Goal: Use online tool/utility: Utilize a website feature to perform a specific function

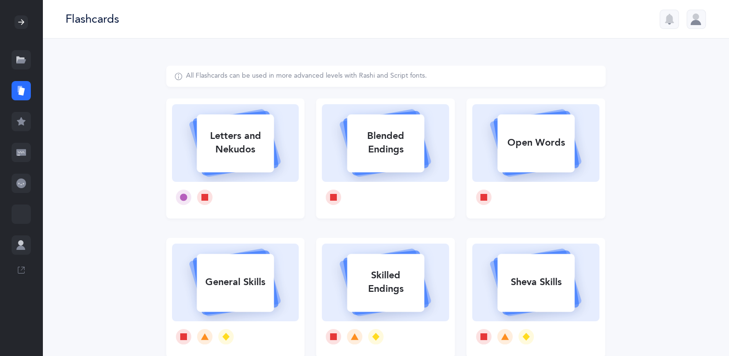
select select
select select "single"
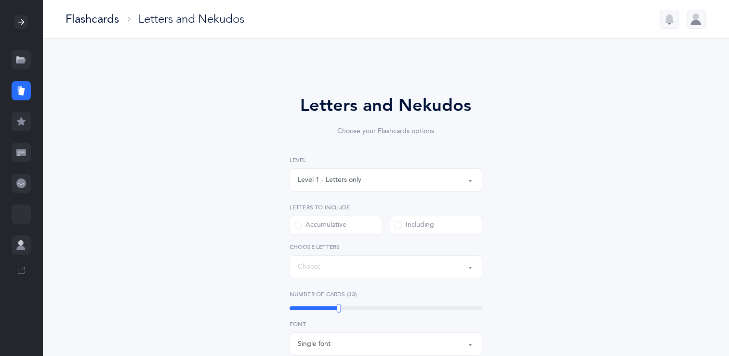
select select "27"
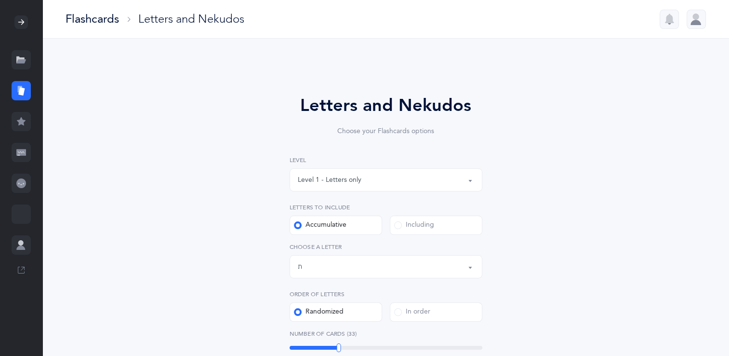
click at [416, 226] on div "Including" at bounding box center [414, 225] width 40 height 10
click at [0, 0] on input "Including" at bounding box center [0, 0] width 0 height 0
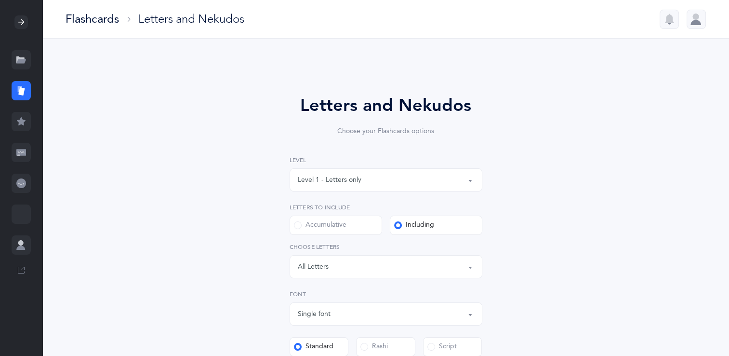
click at [328, 264] on div "Letters: All Letters" at bounding box center [386, 266] width 176 height 16
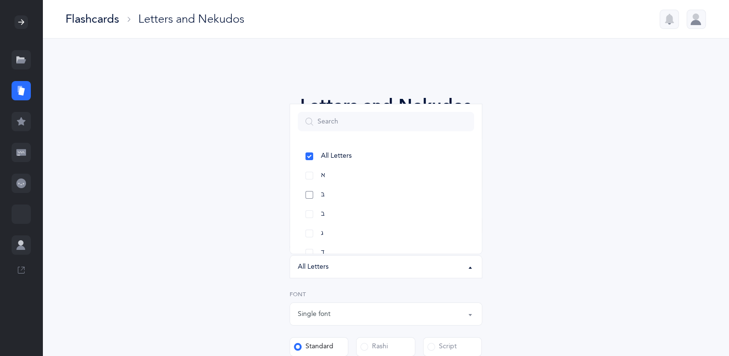
click at [307, 190] on link "בּ" at bounding box center [386, 194] width 176 height 19
select select "81"
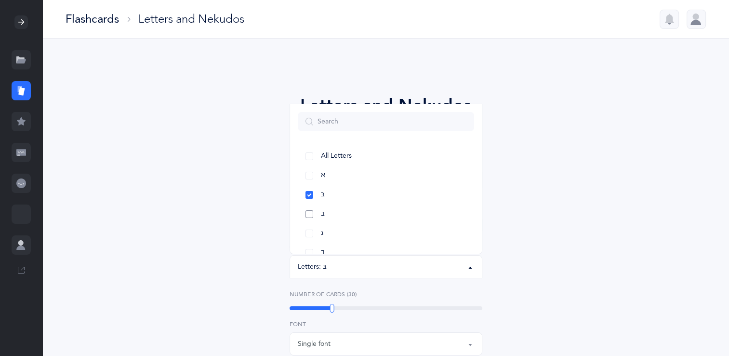
click at [309, 210] on link "ב" at bounding box center [386, 213] width 176 height 19
click at [310, 182] on link "ו" at bounding box center [386, 178] width 176 height 19
click at [309, 236] on link "ט" at bounding box center [386, 235] width 176 height 19
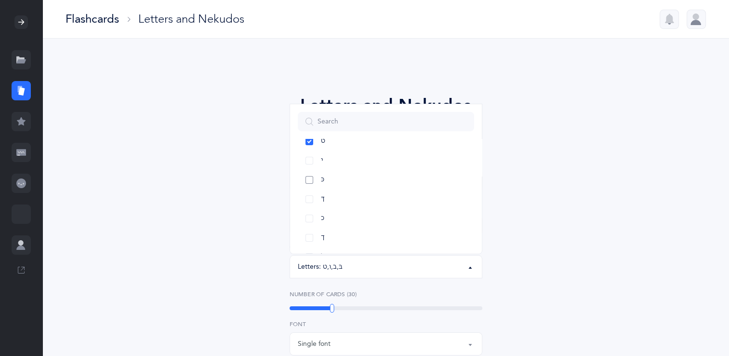
click at [306, 180] on link "כּ" at bounding box center [386, 179] width 176 height 19
click at [307, 202] on link "ךּ" at bounding box center [386, 198] width 176 height 19
click at [309, 222] on link "כ" at bounding box center [386, 218] width 176 height 19
click at [308, 234] on link "ך" at bounding box center [386, 237] width 176 height 19
click at [569, 196] on div "Letters and Nekudos Choose your Flashcards options Level 1 - Letters only Level…" at bounding box center [385, 333] width 439 height 535
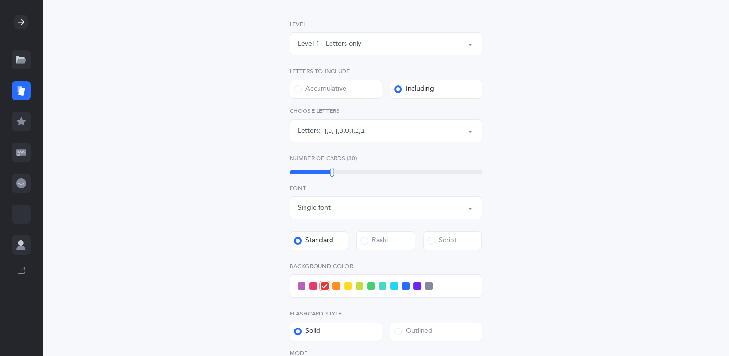
scroll to position [138, 0]
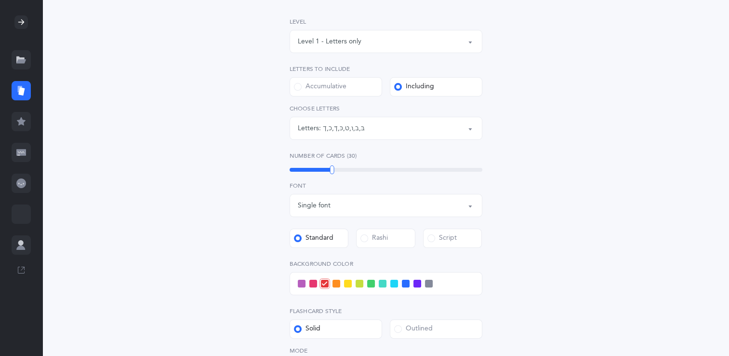
click at [392, 286] on span at bounding box center [394, 283] width 8 height 8
click at [0, 0] on input "checkbox" at bounding box center [0, 0] width 0 height 0
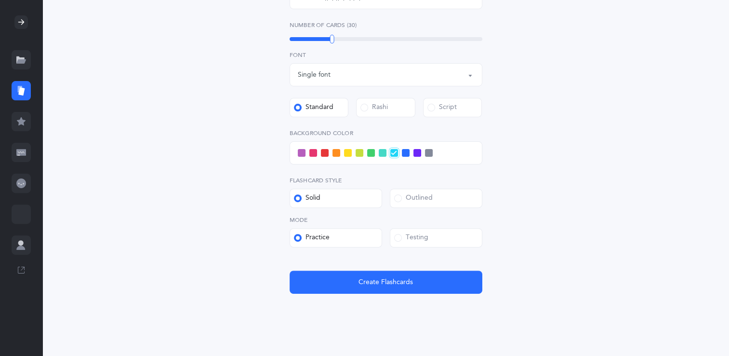
scroll to position [269, 0]
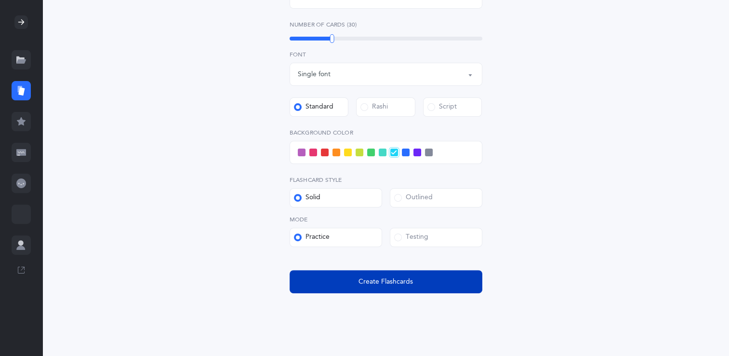
click at [435, 285] on button "Create Flashcards" at bounding box center [386, 281] width 193 height 23
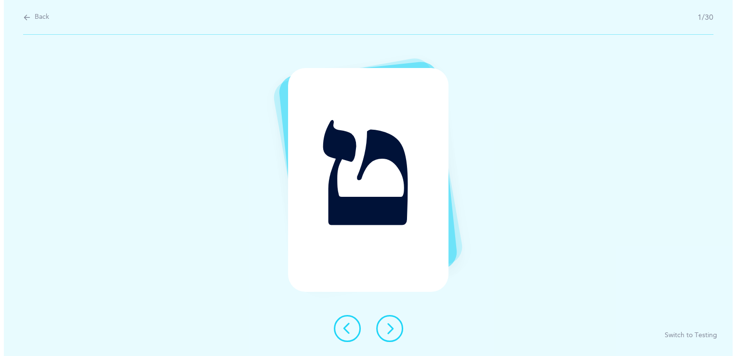
scroll to position [0, 0]
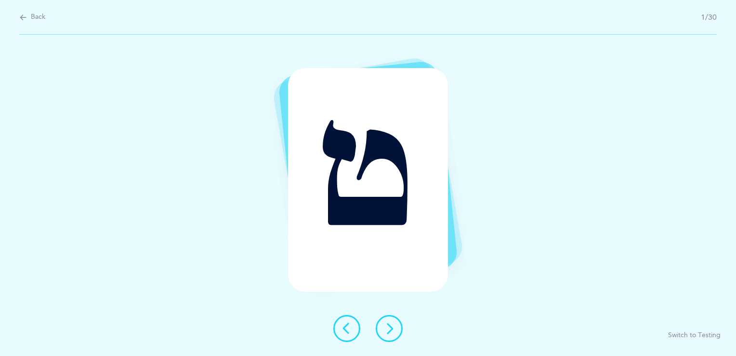
click at [389, 338] on button at bounding box center [389, 328] width 27 height 27
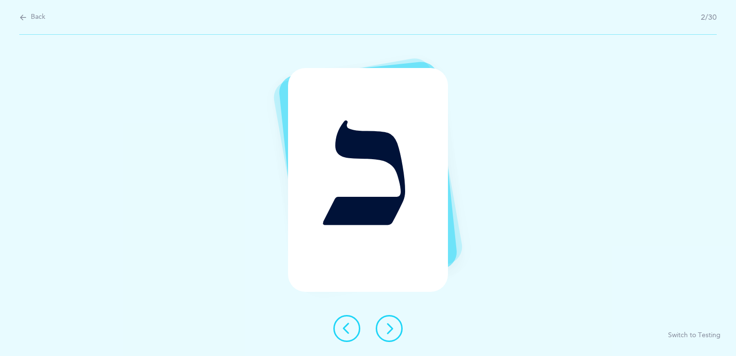
click at [389, 338] on button at bounding box center [389, 328] width 27 height 27
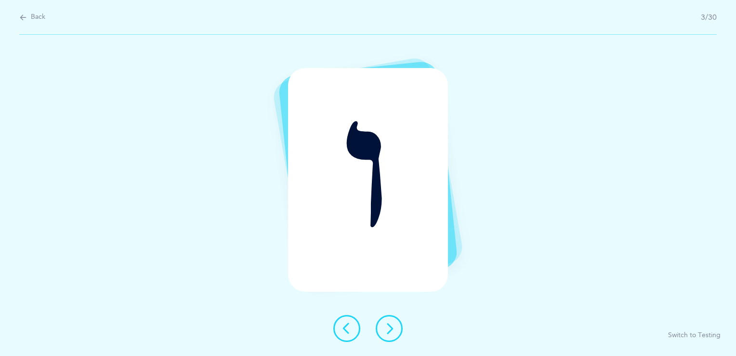
click at [389, 338] on button at bounding box center [389, 328] width 27 height 27
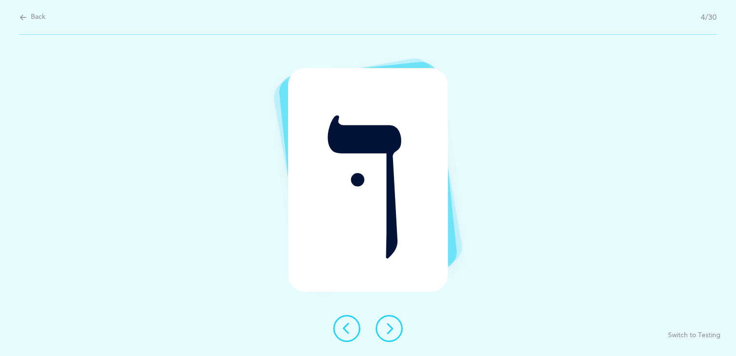
click at [389, 338] on button at bounding box center [389, 328] width 27 height 27
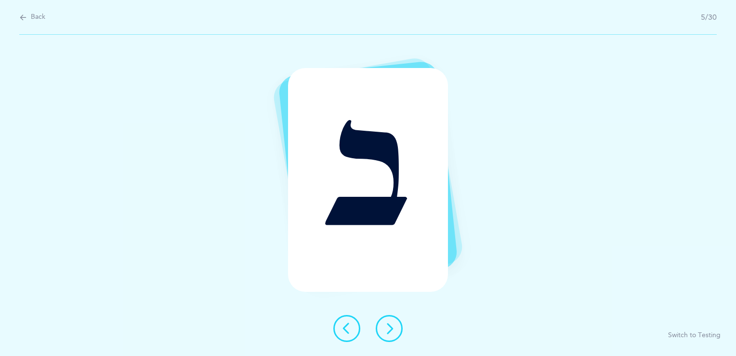
click at [389, 338] on button at bounding box center [389, 328] width 27 height 27
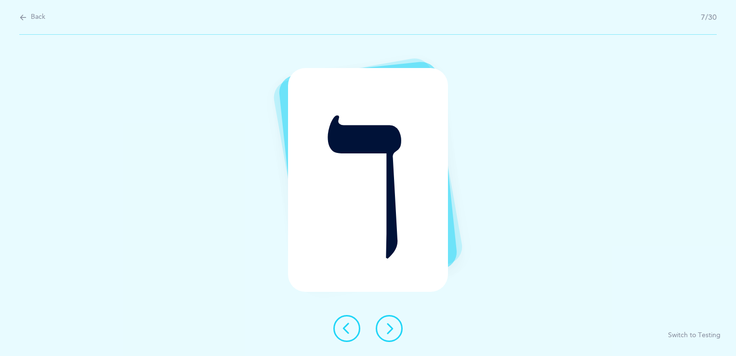
click at [389, 338] on button at bounding box center [389, 328] width 27 height 27
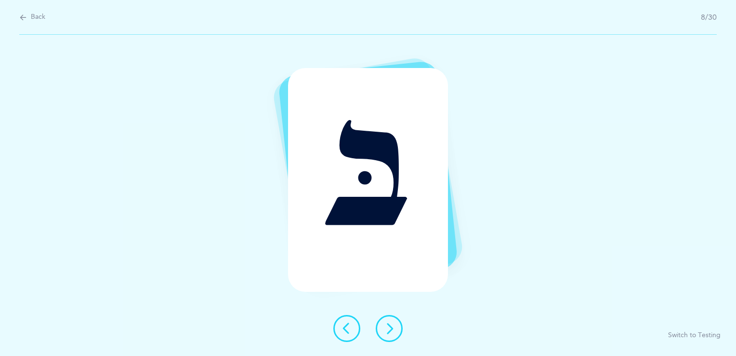
click at [389, 338] on button at bounding box center [389, 328] width 27 height 27
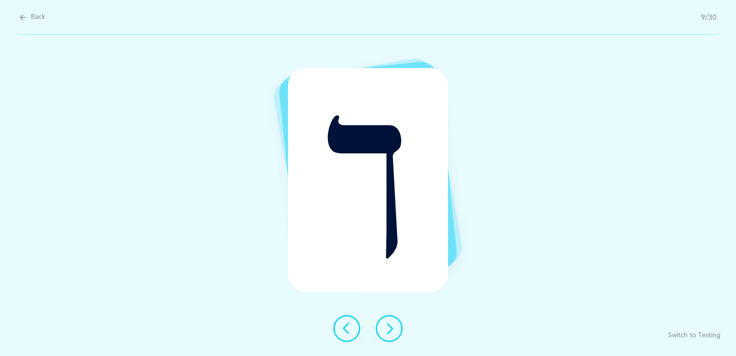
click at [389, 338] on button at bounding box center [389, 328] width 27 height 27
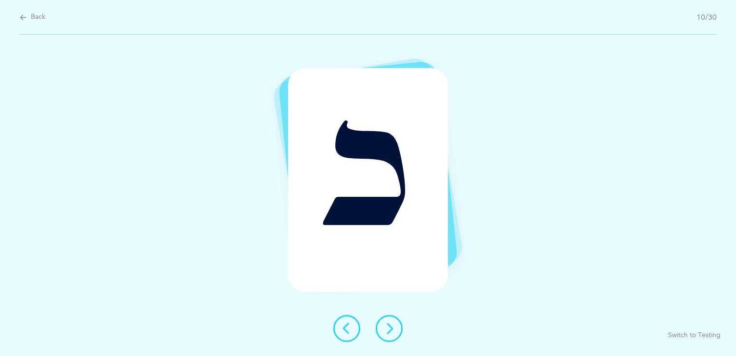
click at [389, 338] on button at bounding box center [389, 328] width 27 height 27
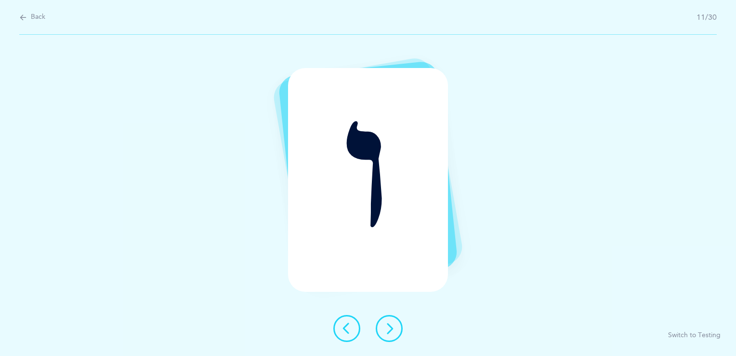
click at [391, 331] on icon at bounding box center [390, 328] width 12 height 12
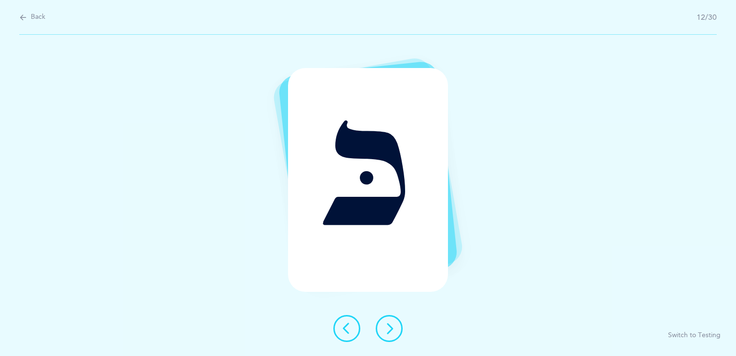
click at [391, 331] on icon at bounding box center [390, 328] width 12 height 12
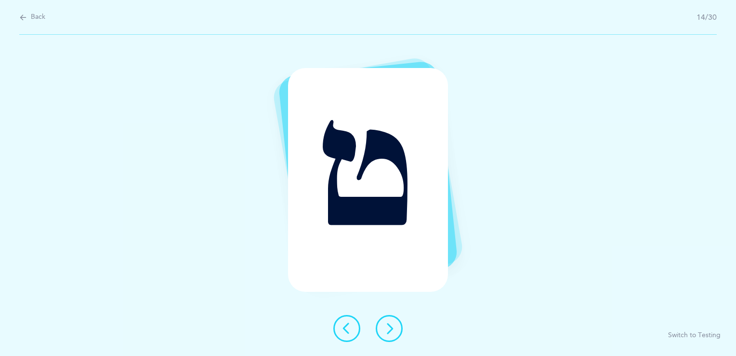
click at [393, 330] on icon at bounding box center [390, 328] width 12 height 12
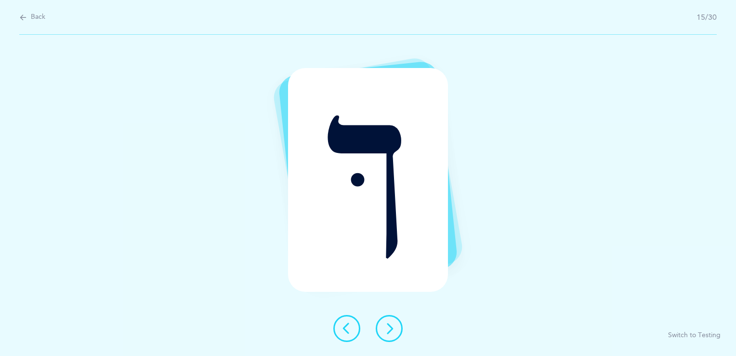
click at [393, 330] on icon at bounding box center [390, 328] width 12 height 12
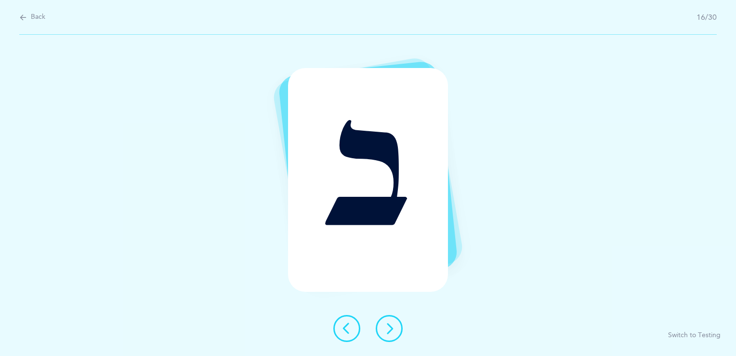
click at [385, 329] on icon at bounding box center [390, 328] width 12 height 12
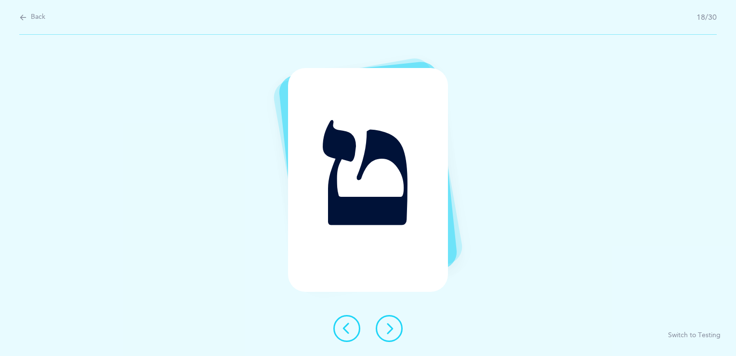
click at [395, 325] on icon at bounding box center [390, 328] width 12 height 12
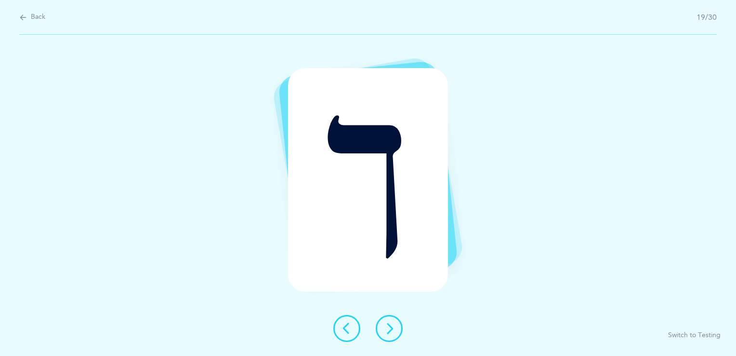
click at [395, 325] on icon at bounding box center [390, 328] width 12 height 12
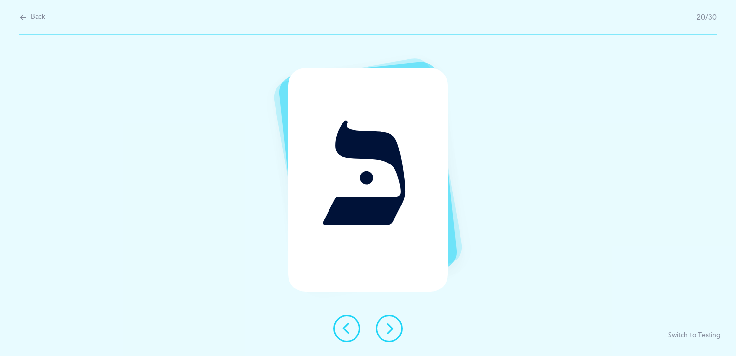
click at [395, 325] on icon at bounding box center [390, 328] width 12 height 12
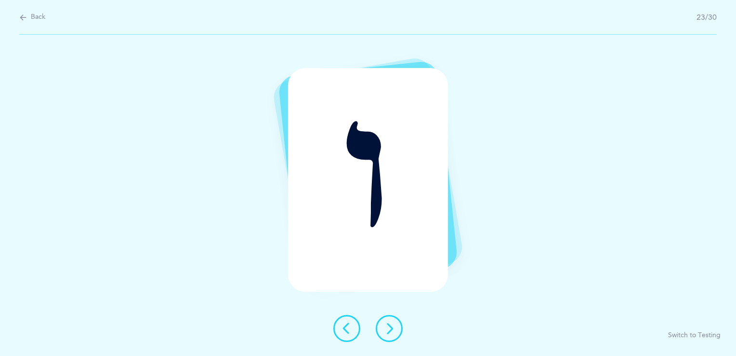
click at [395, 325] on icon at bounding box center [390, 328] width 12 height 12
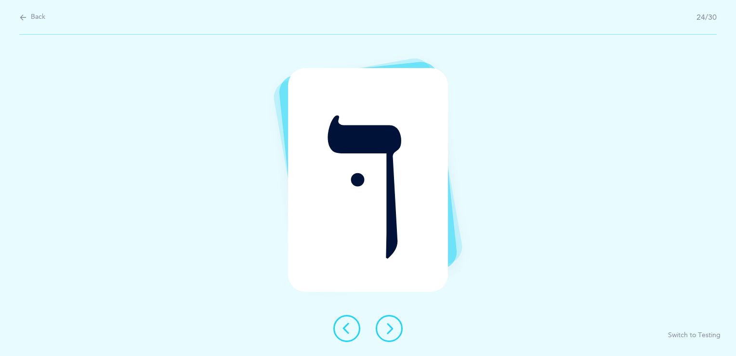
click at [395, 325] on icon at bounding box center [390, 328] width 12 height 12
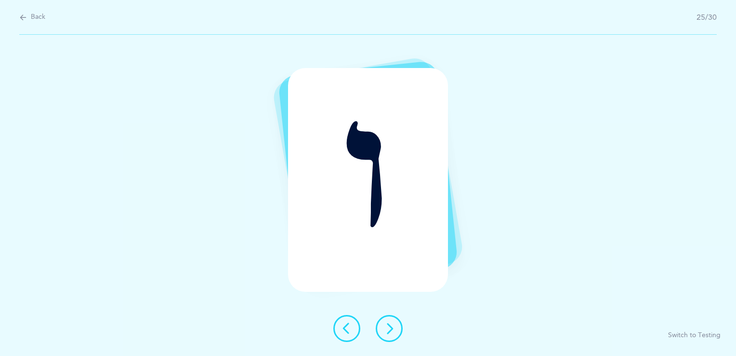
click at [395, 325] on icon at bounding box center [390, 328] width 12 height 12
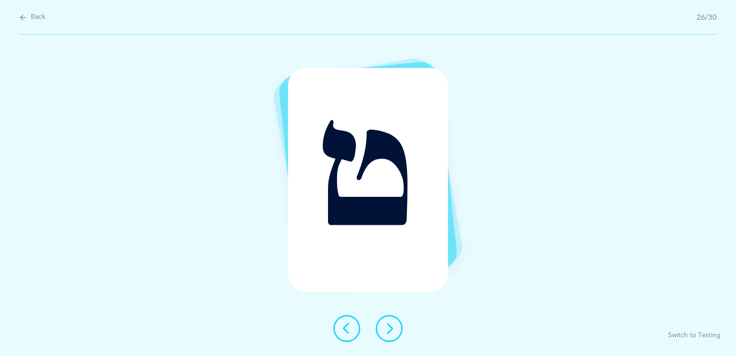
click at [393, 325] on icon at bounding box center [390, 328] width 12 height 12
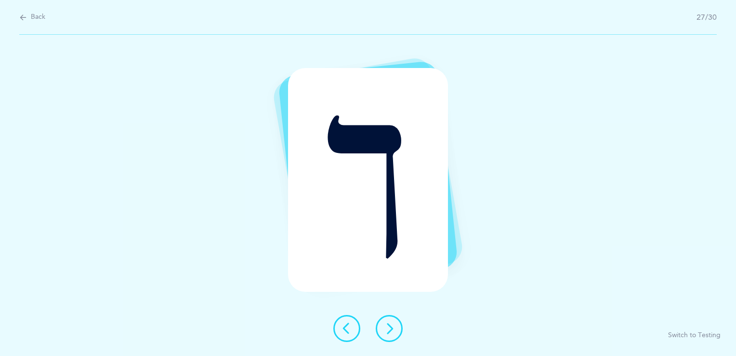
click at [393, 325] on icon at bounding box center [390, 328] width 12 height 12
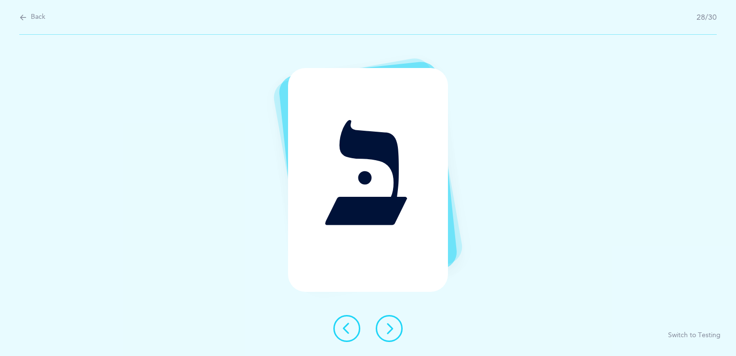
click at [394, 326] on icon at bounding box center [390, 328] width 12 height 12
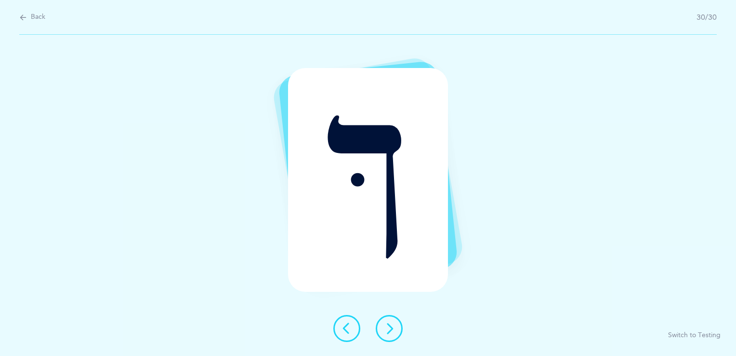
click at [398, 331] on button at bounding box center [389, 328] width 27 height 27
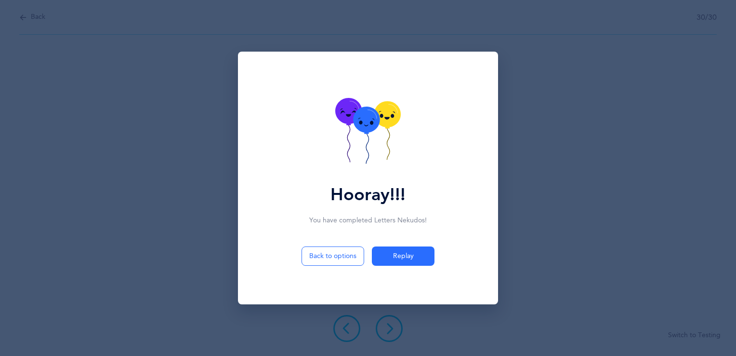
click at [380, 127] on icon at bounding box center [368, 132] width 66 height 68
